Goal: Task Accomplishment & Management: Manage account settings

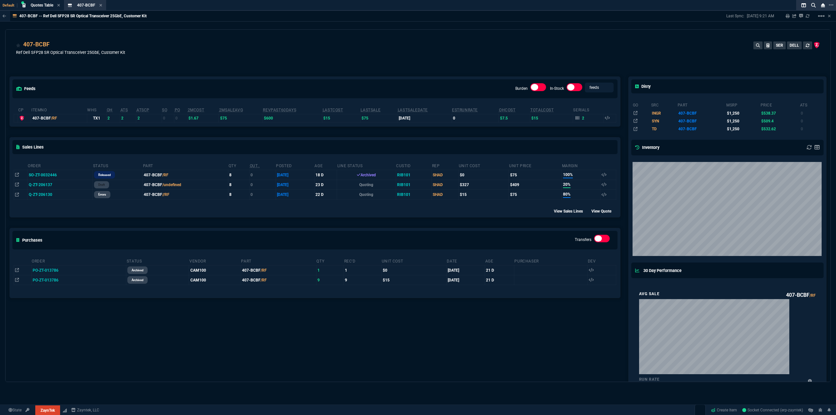
select select "3: HUAN"
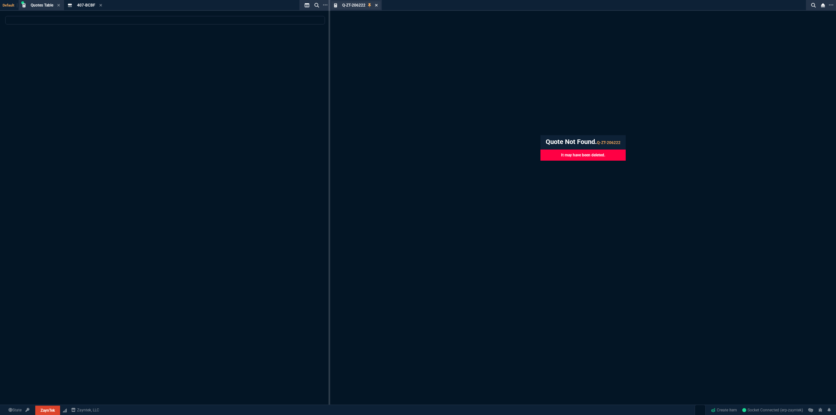
click at [376, 5] on icon at bounding box center [376, 5] width 3 height 4
click at [89, 5] on span "407-BCBF" at bounding box center [86, 5] width 18 height 5
click at [103, 6] on div "407-BCBF Item" at bounding box center [85, 5] width 40 height 8
click at [101, 5] on icon at bounding box center [100, 5] width 3 height 4
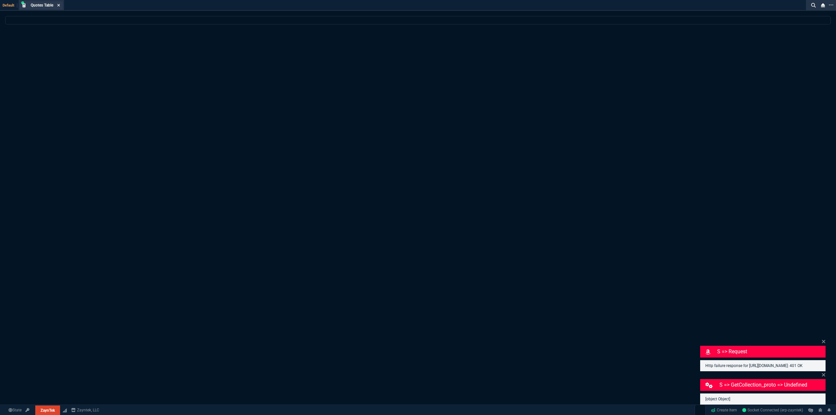
click at [59, 4] on icon at bounding box center [58, 5] width 3 height 4
